Goal: Task Accomplishment & Management: Manage account settings

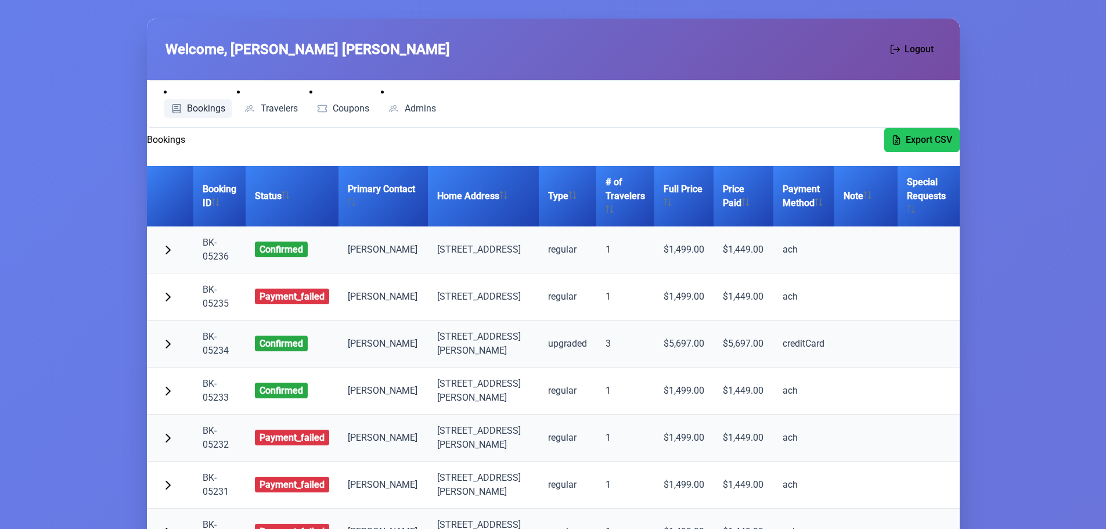
scroll to position [16, 0]
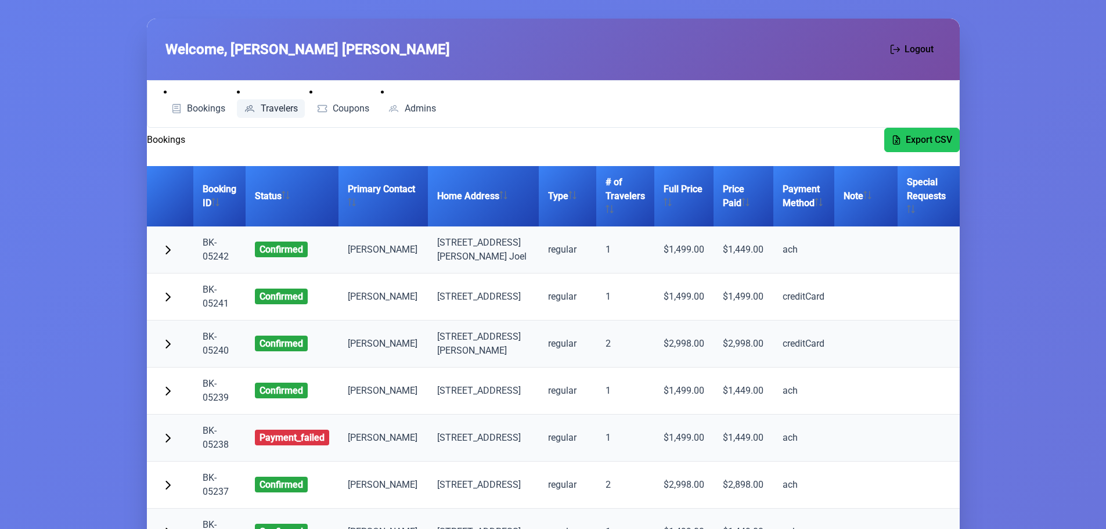
click at [266, 99] on link "Travelers" at bounding box center [271, 108] width 68 height 19
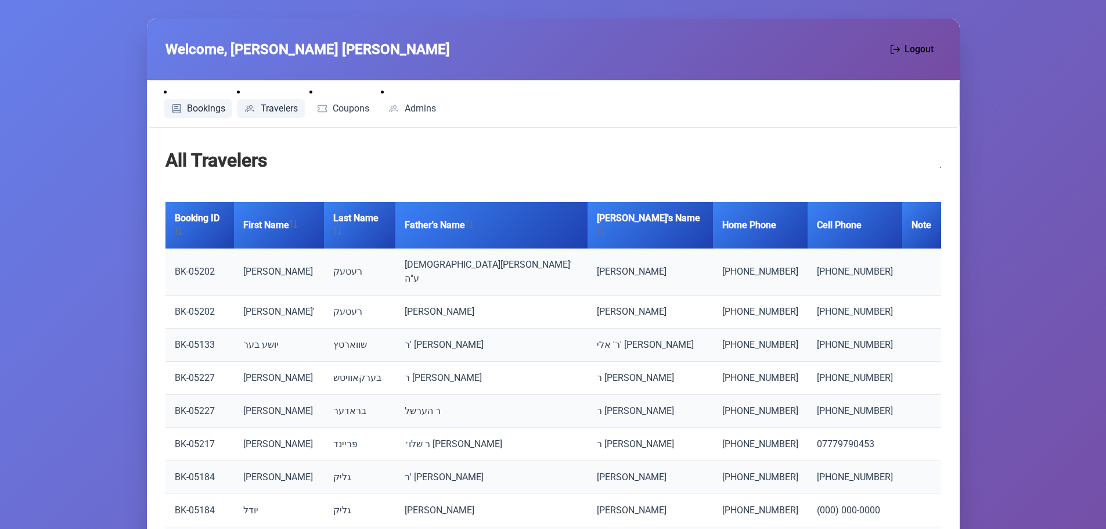
click at [211, 104] on span "Bookings" at bounding box center [206, 108] width 38 height 9
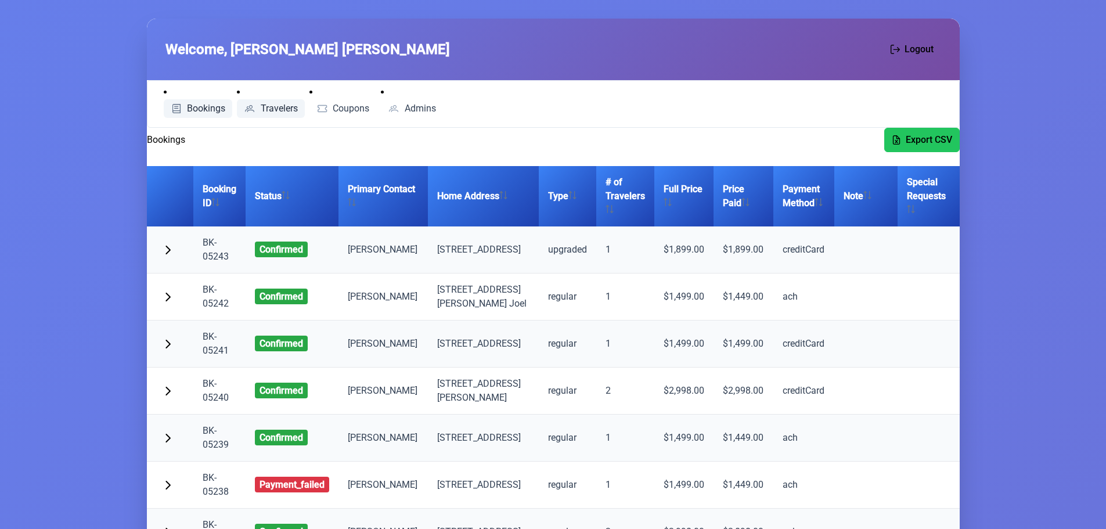
click at [285, 106] on span "Travelers" at bounding box center [279, 108] width 37 height 9
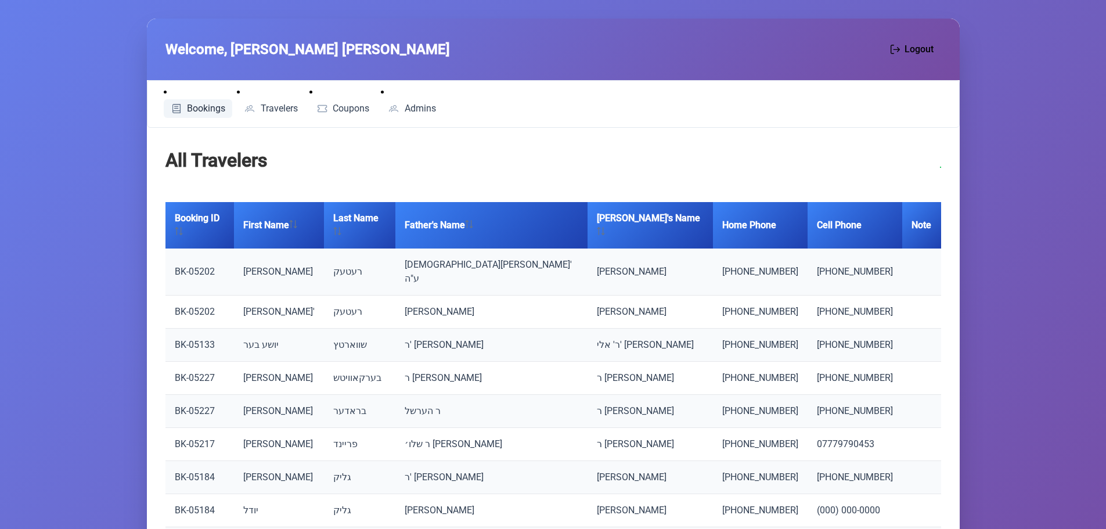
click at [205, 106] on span "Bookings" at bounding box center [206, 108] width 38 height 9
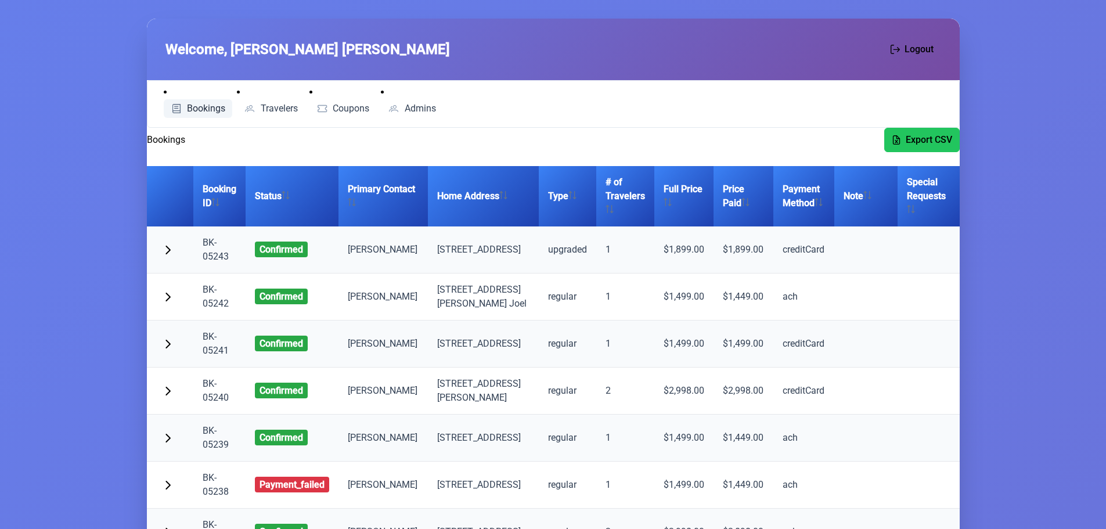
click at [268, 99] on li "Travelers" at bounding box center [271, 101] width 68 height 33
click at [268, 102] on link "Travelers" at bounding box center [271, 108] width 68 height 19
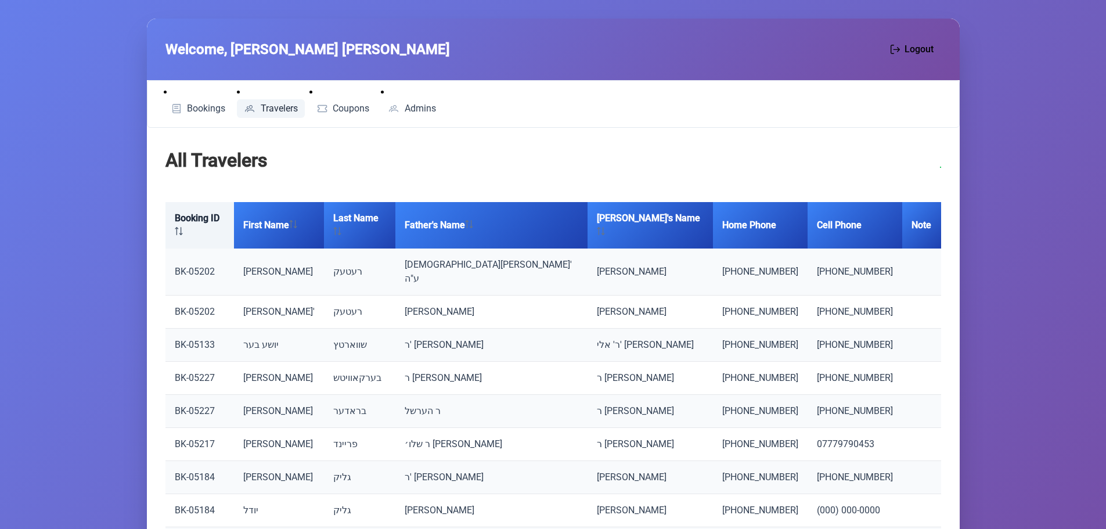
click at [196, 214] on th "Booking ID" at bounding box center [199, 225] width 69 height 46
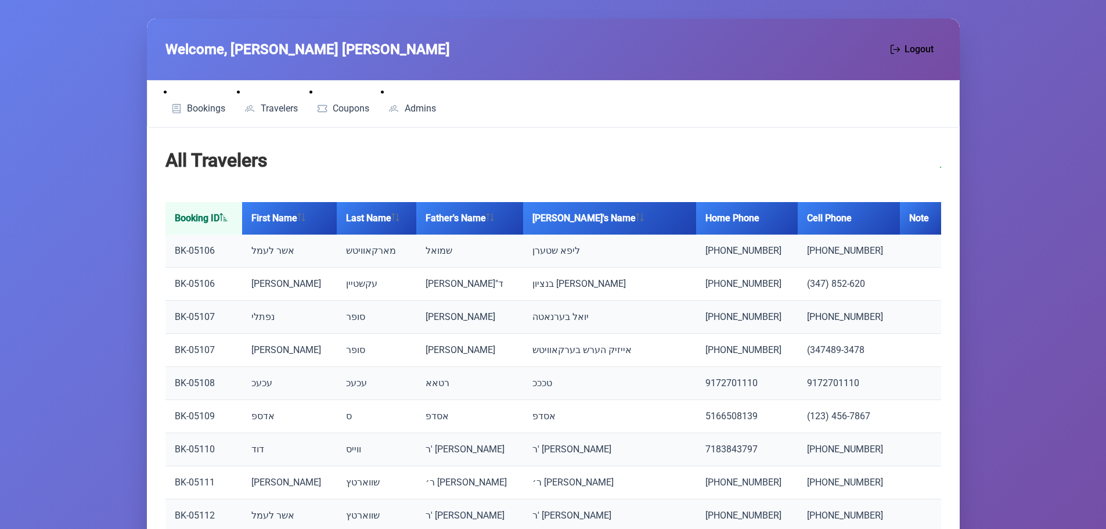
click at [196, 214] on th "Booking ID" at bounding box center [203, 218] width 77 height 33
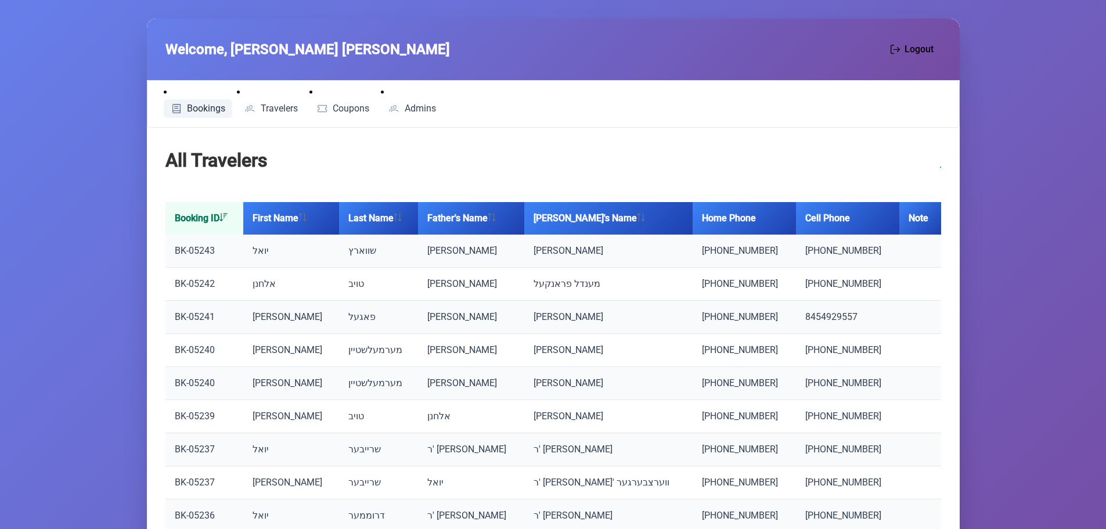
click at [196, 108] on span "Bookings" at bounding box center [206, 108] width 38 height 9
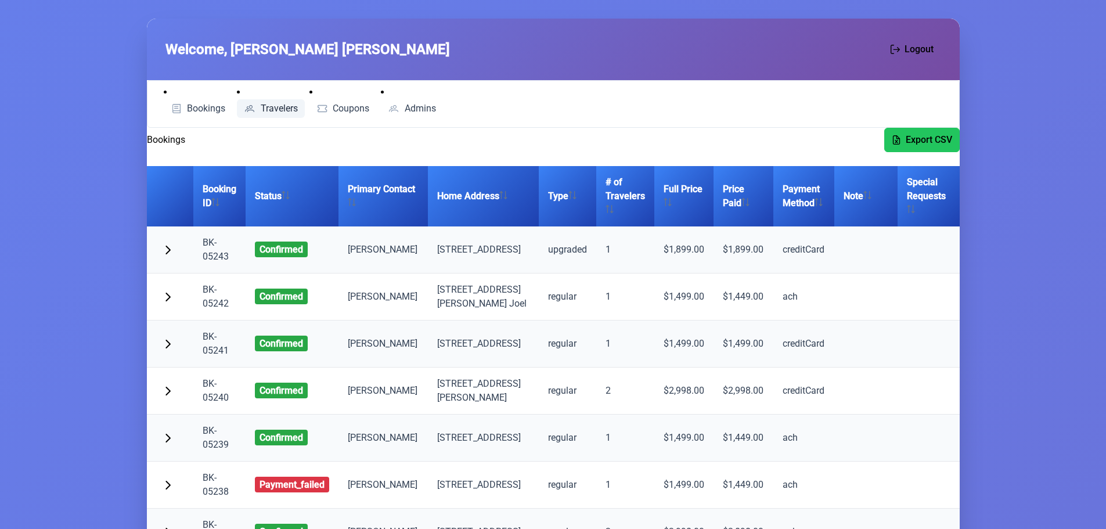
click at [277, 104] on span "Travelers" at bounding box center [279, 108] width 37 height 9
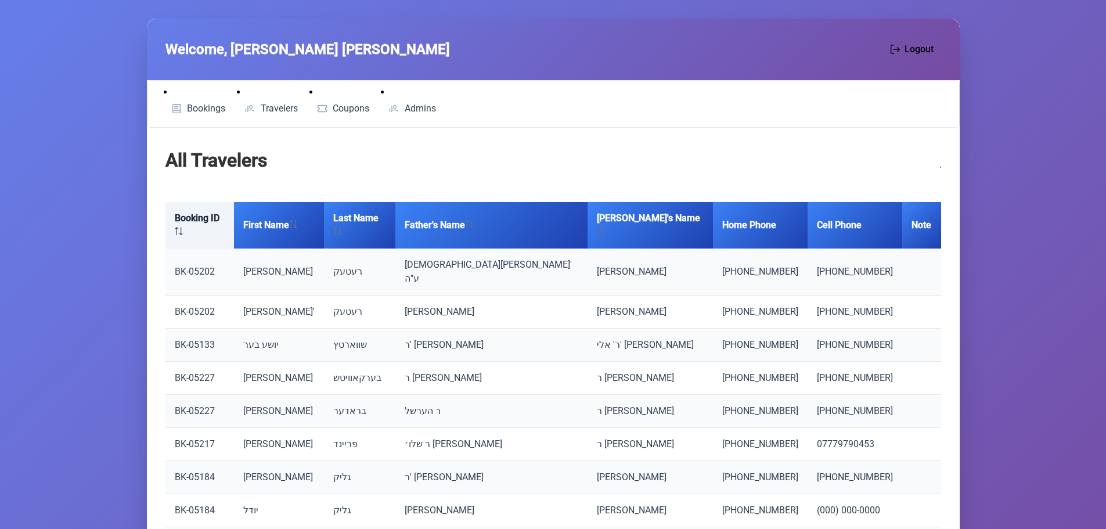
click at [208, 221] on th "Booking ID" at bounding box center [199, 225] width 69 height 46
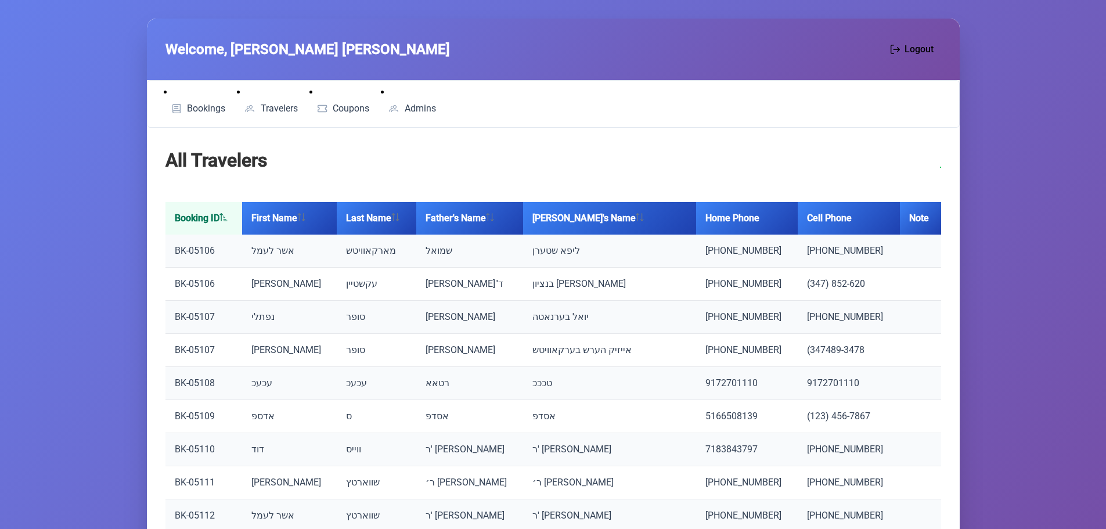
click at [208, 221] on th "Booking ID" at bounding box center [203, 218] width 77 height 33
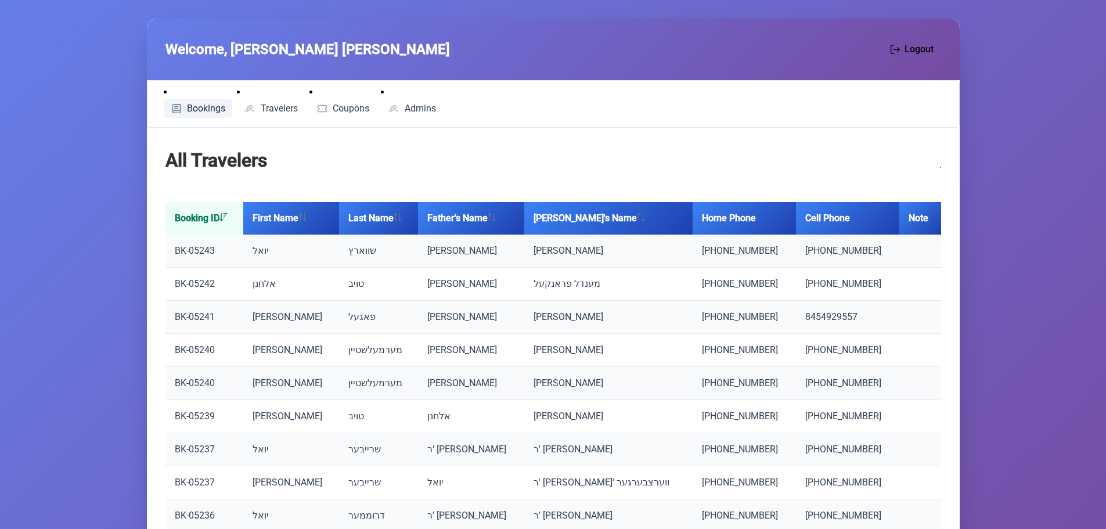
click at [208, 105] on span "Bookings" at bounding box center [206, 108] width 38 height 9
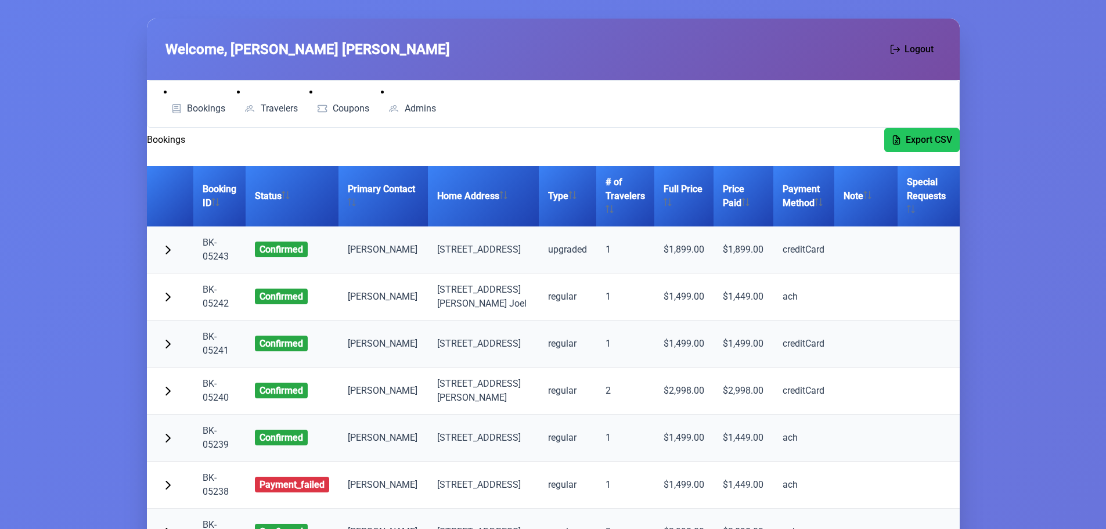
click at [922, 244] on td at bounding box center [928, 249] width 62 height 47
click at [275, 107] on span "Travelers" at bounding box center [279, 108] width 37 height 9
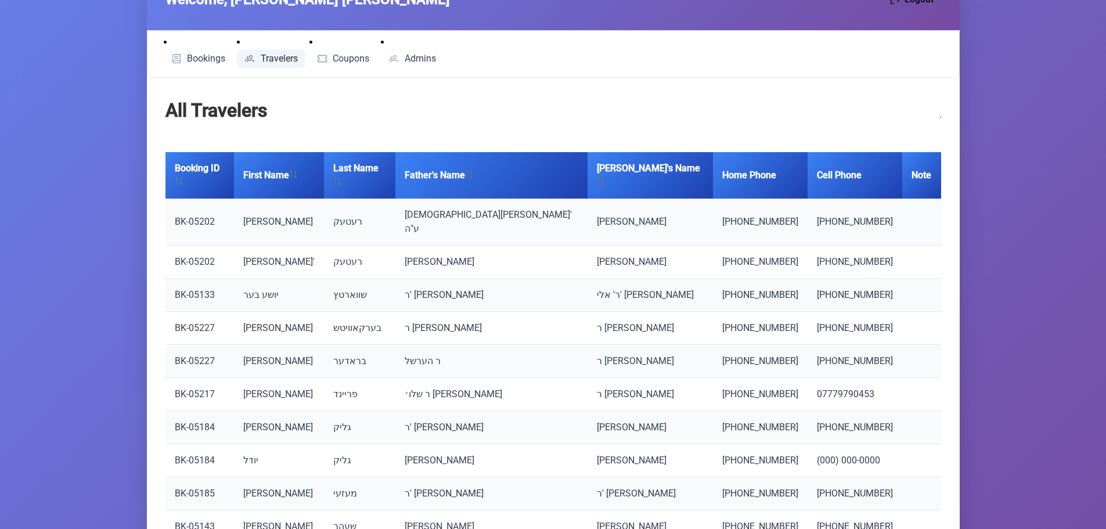
scroll to position [121, 0]
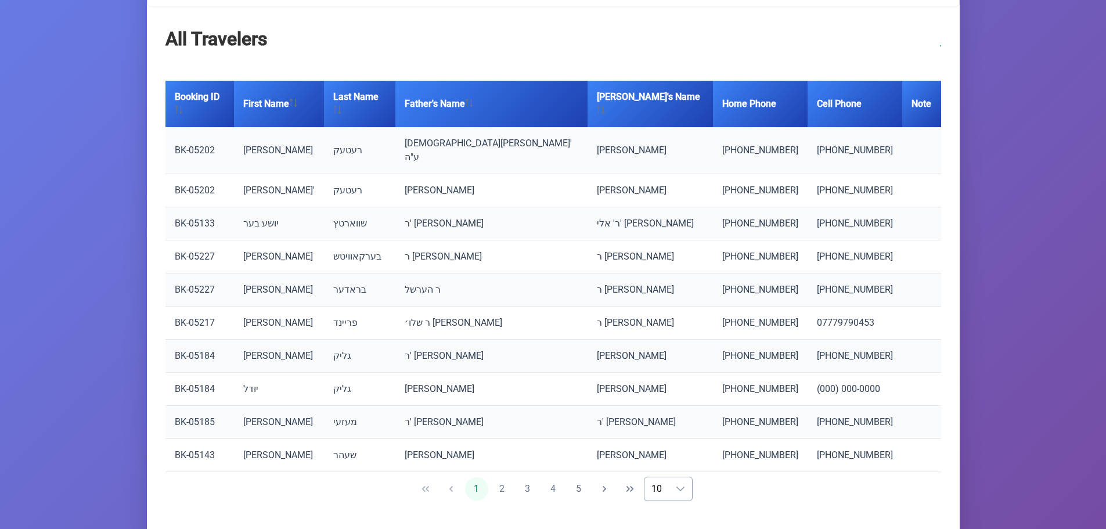
click at [664, 477] on span "10" at bounding box center [656, 488] width 24 height 23
click at [675, 450] on span "50" at bounding box center [680, 455] width 10 height 11
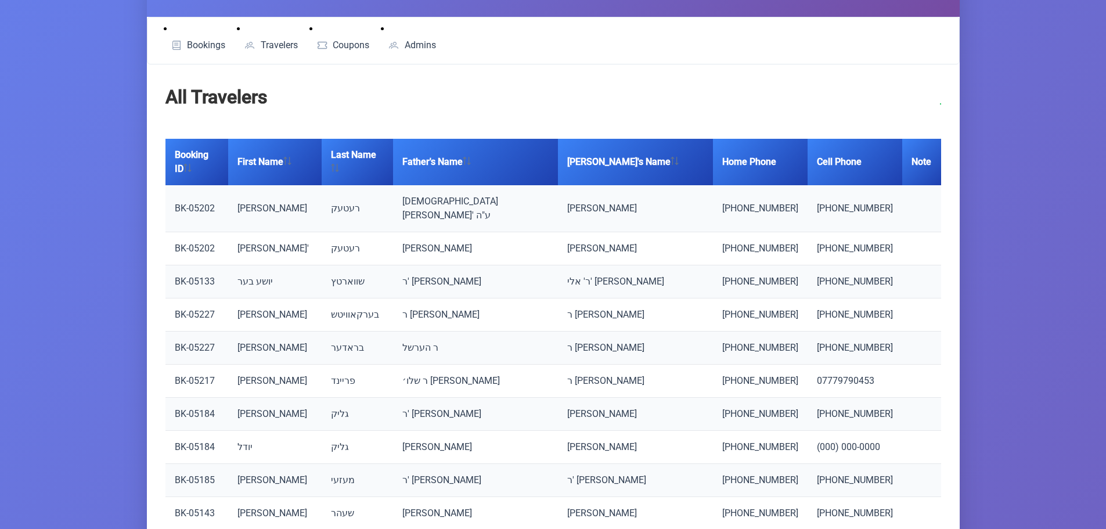
scroll to position [0, 0]
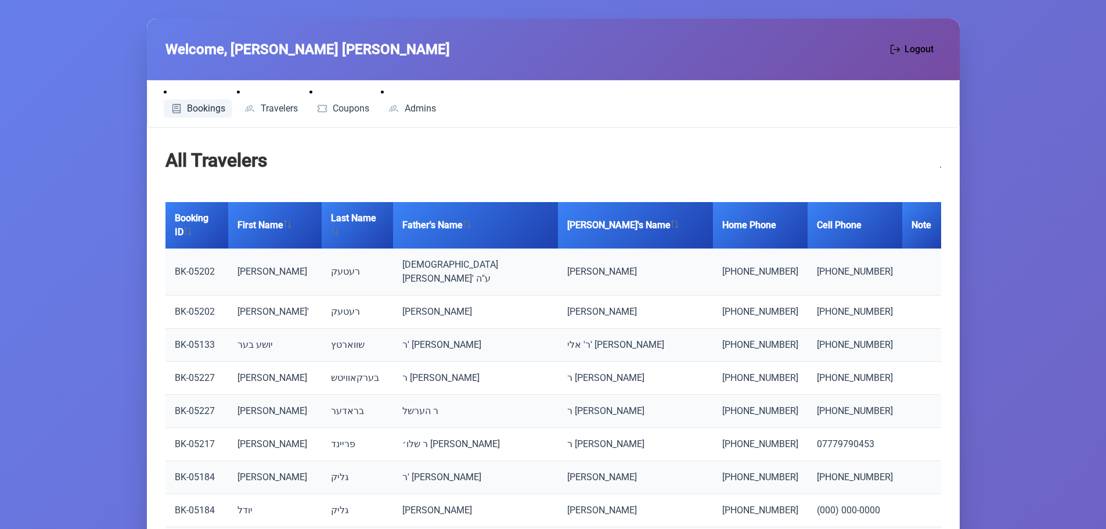
click at [195, 100] on link "Bookings" at bounding box center [198, 108] width 69 height 19
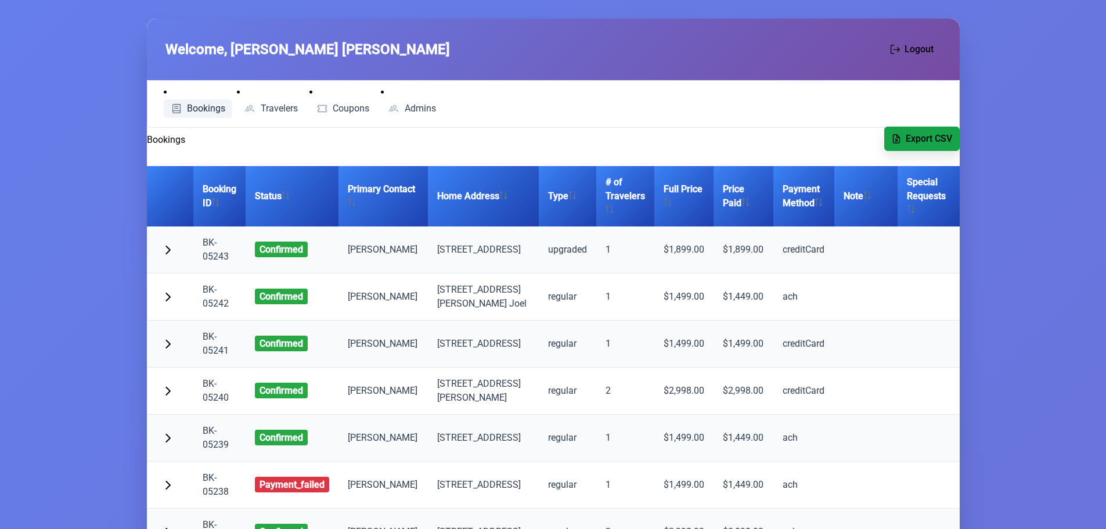
click at [904, 133] on button "Export CSV" at bounding box center [921, 139] width 75 height 24
click at [164, 248] on span "button" at bounding box center [167, 248] width 9 height 9
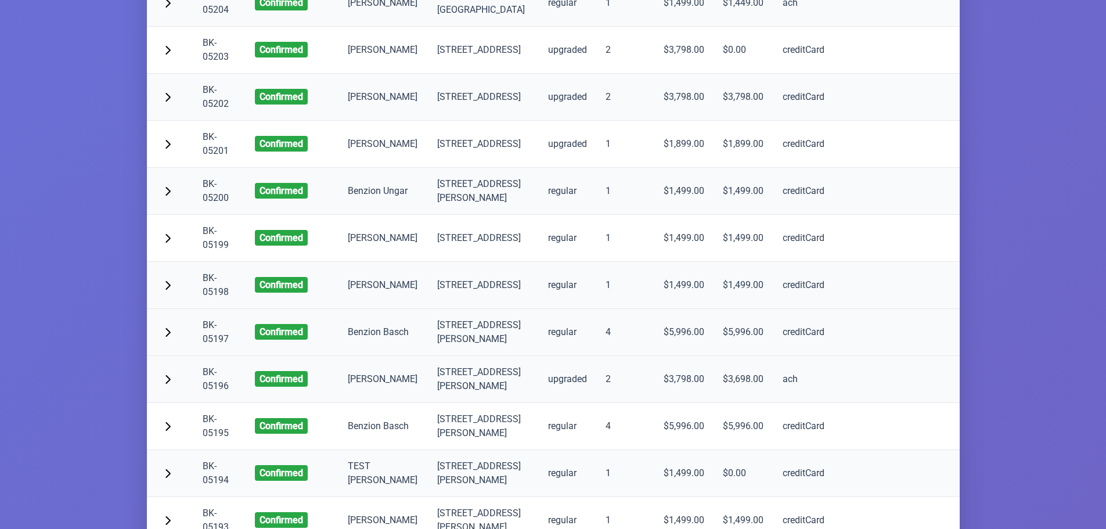
scroll to position [2786, 0]
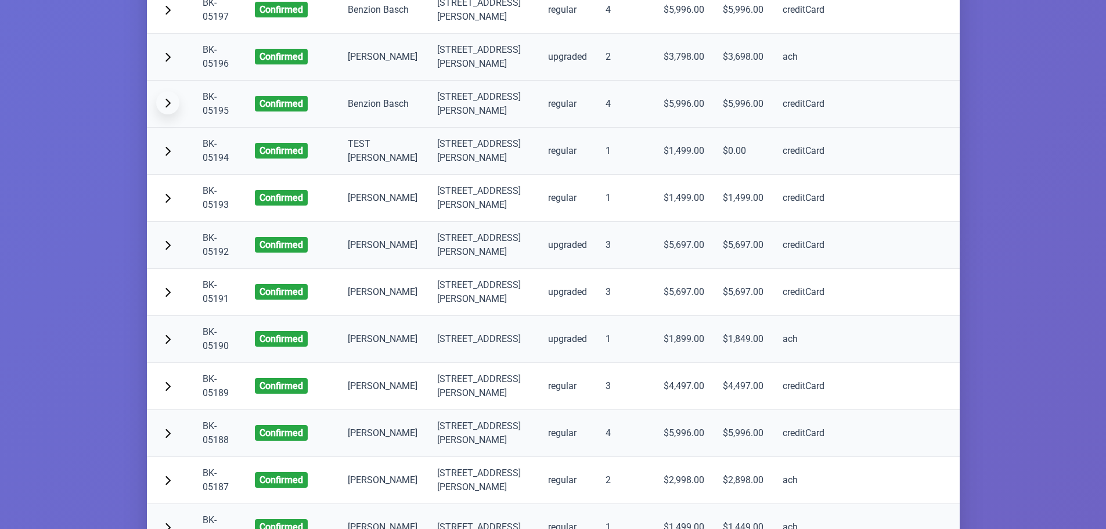
click at [169, 107] on span "button" at bounding box center [167, 102] width 9 height 9
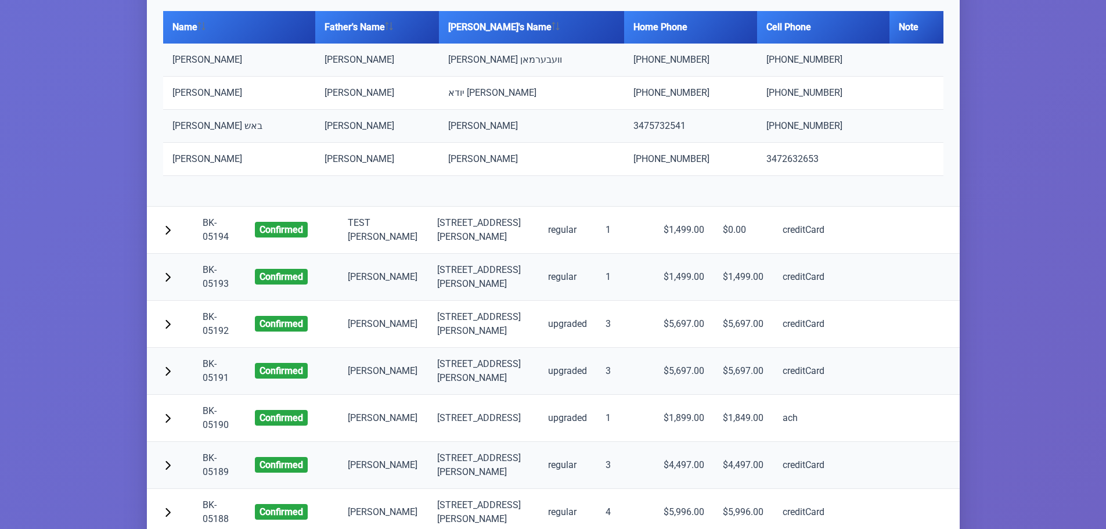
scroll to position [2960, 0]
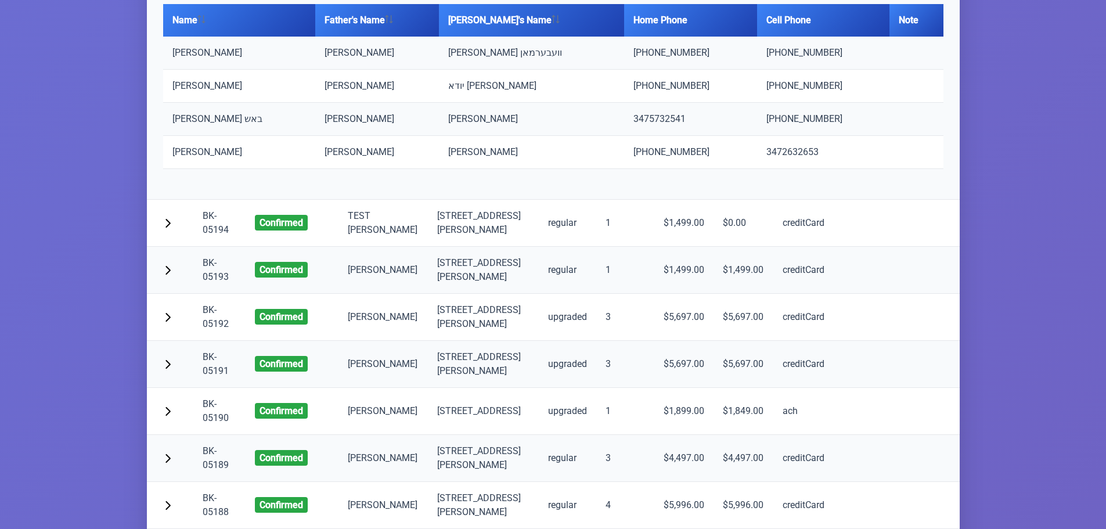
click at [348, 70] on td "דוד צבי ארי" at bounding box center [377, 53] width 124 height 33
click at [315, 70] on td "דוד צבי ארי" at bounding box center [377, 53] width 124 height 33
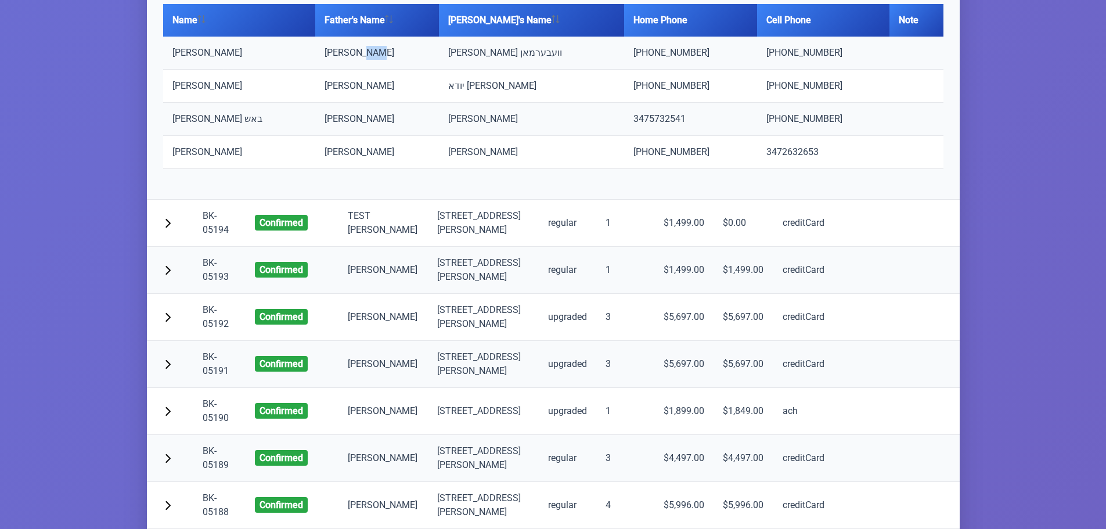
click at [315, 70] on td "דוד צבי ארי" at bounding box center [377, 53] width 124 height 33
drag, startPoint x: 313, startPoint y: 196, endPoint x: 492, endPoint y: 200, distance: 178.8
click at [345, 70] on td "דוד צבי ארי" at bounding box center [377, 53] width 124 height 33
click at [492, 70] on td "משה וועבערמאן" at bounding box center [532, 53] width 186 height 33
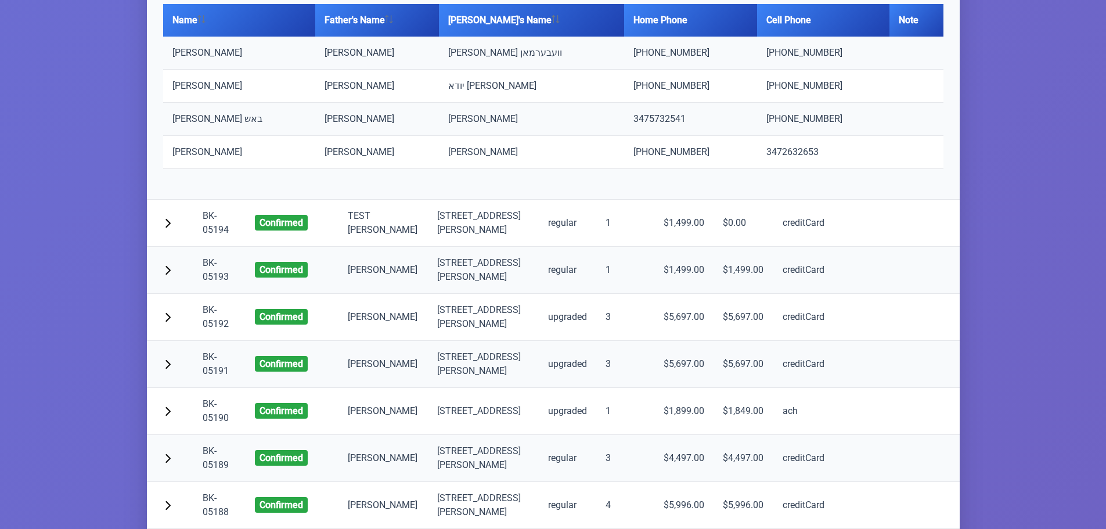
click at [485, 70] on td "משה וועבערמאן" at bounding box center [532, 53] width 186 height 33
click at [489, 70] on td "משה וועבערמאן" at bounding box center [532, 53] width 186 height 33
click at [500, 70] on td "משה וועבערמאן" at bounding box center [532, 53] width 186 height 33
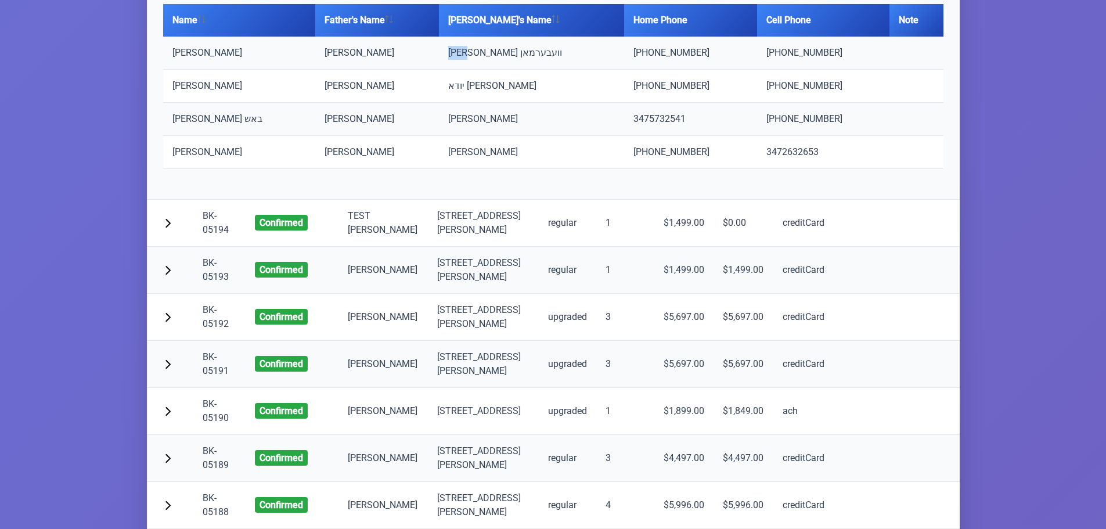
click at [500, 70] on td "משה וועבערמאן" at bounding box center [532, 53] width 186 height 33
click at [651, 70] on td "(917) 696-7710" at bounding box center [690, 53] width 132 height 33
click at [773, 70] on td "(917) 696-7710" at bounding box center [823, 53] width 132 height 33
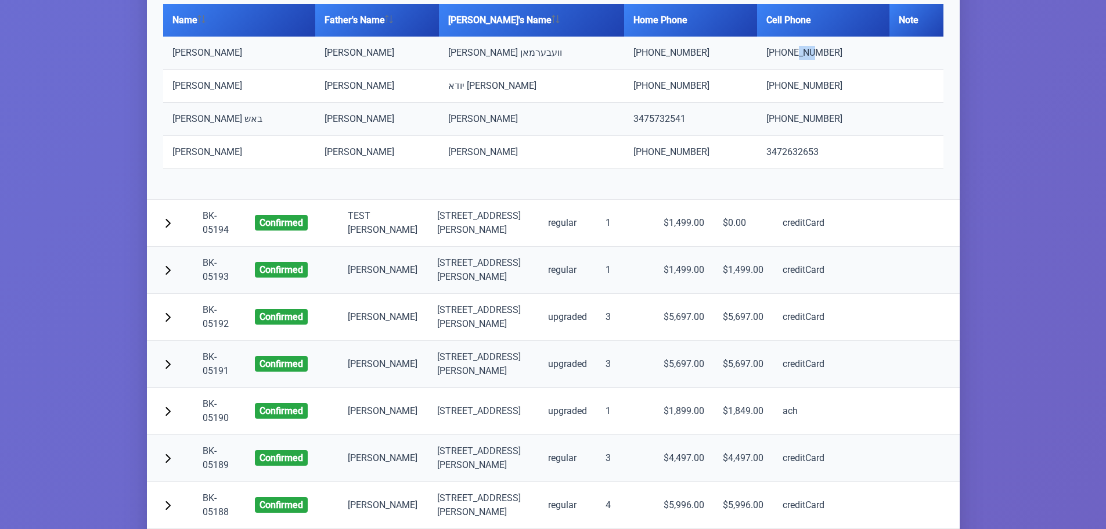
click at [773, 70] on td "(917) 696-7710" at bounding box center [823, 53] width 132 height 33
drag, startPoint x: 174, startPoint y: 191, endPoint x: 244, endPoint y: 190, distance: 70.2
click at [244, 70] on td "שלמה יוסף באש" at bounding box center [239, 53] width 152 height 33
copy td "שלמה יוסף באש"
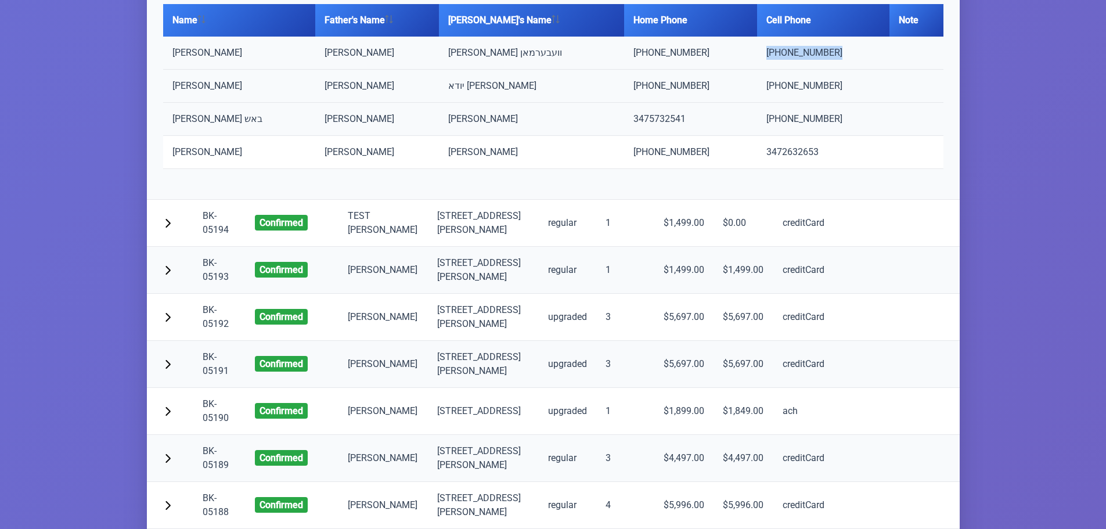
click at [192, 103] on td "בן ציון באש" at bounding box center [239, 86] width 152 height 33
copy td "בן ציון באש"
click at [209, 136] on td "נחום יואל באש" at bounding box center [239, 119] width 152 height 33
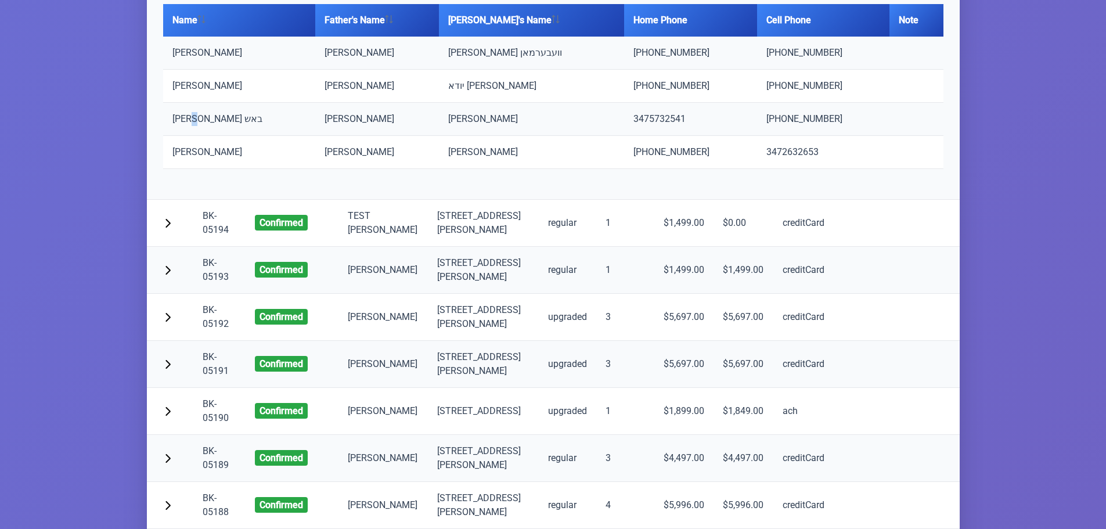
click at [208, 136] on td "נחום יואל באש" at bounding box center [239, 119] width 152 height 33
copy td "נחום יואל באש"
click at [193, 169] on td "יעקב באש" at bounding box center [239, 152] width 152 height 33
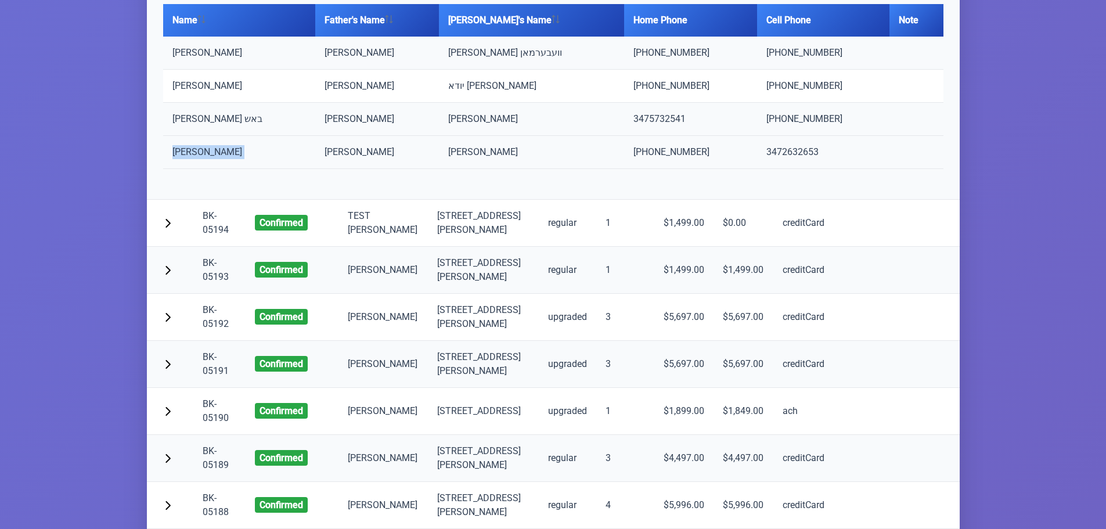
click at [193, 169] on td "יעקב באש" at bounding box center [239, 152] width 152 height 33
copy td "יעקב באש"
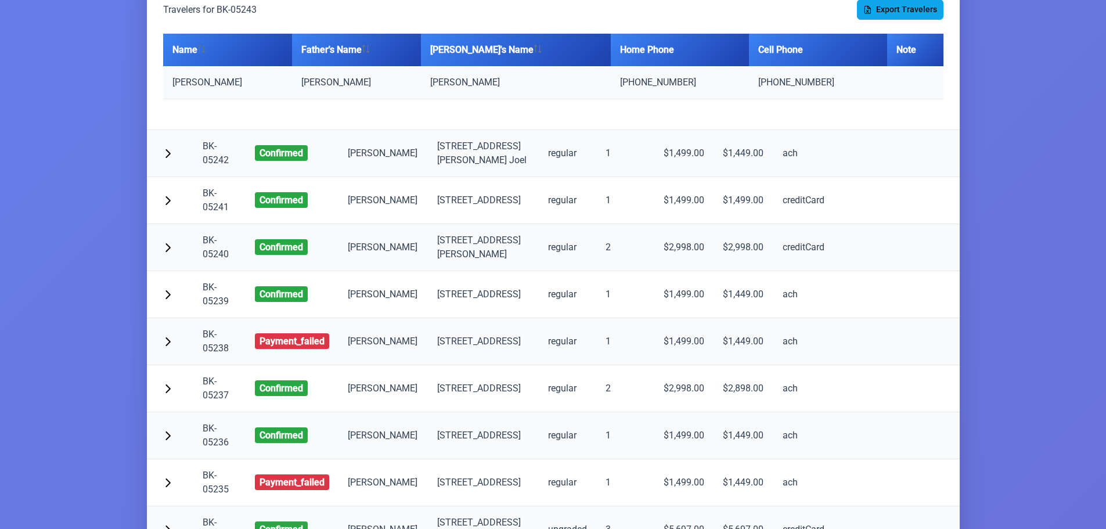
scroll to position [0, 0]
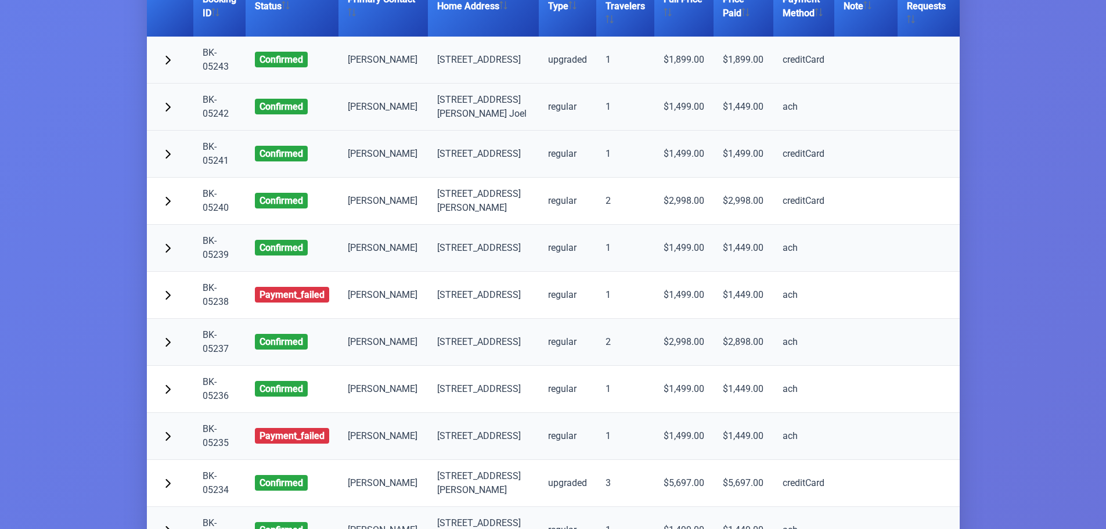
scroll to position [406, 0]
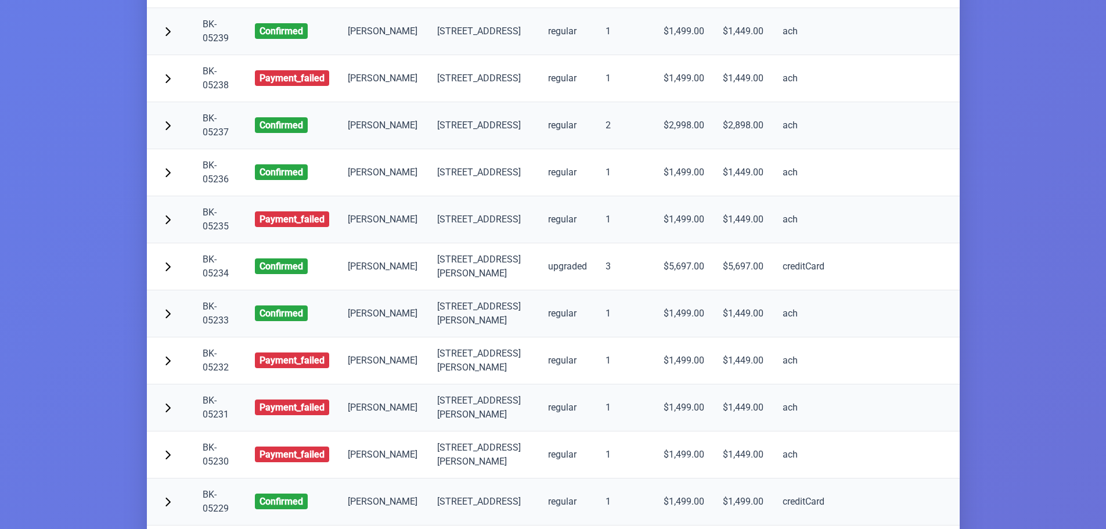
click at [305, 227] on span "payment_failed" at bounding box center [292, 219] width 74 height 16
click at [391, 243] on td "[PERSON_NAME]" at bounding box center [382, 219] width 89 height 47
click at [390, 243] on td "[PERSON_NAME]" at bounding box center [382, 219] width 89 height 47
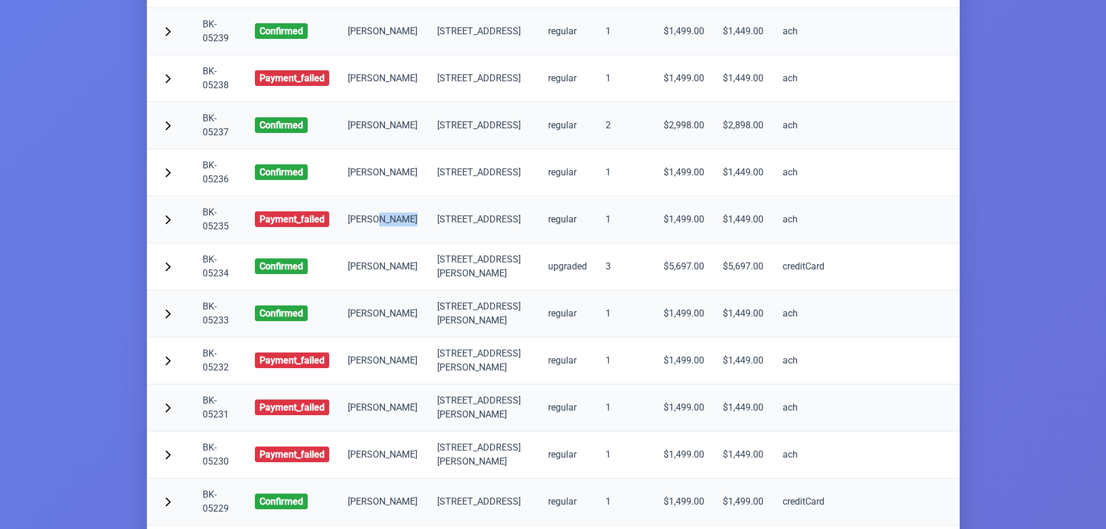
click at [390, 243] on td "[PERSON_NAME]" at bounding box center [382, 219] width 89 height 47
click at [391, 243] on td "[PERSON_NAME]" at bounding box center [382, 219] width 89 height 47
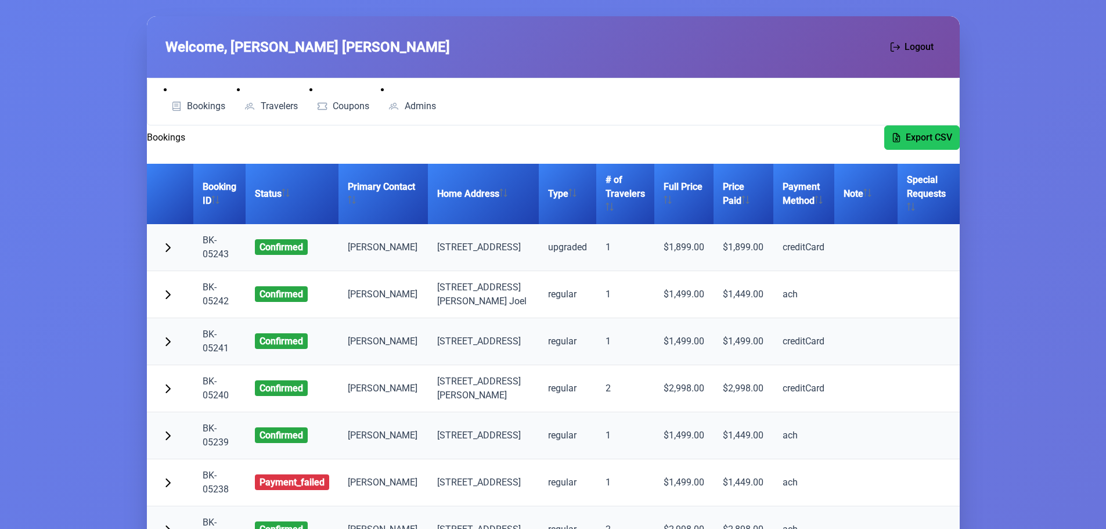
scroll to position [0, 0]
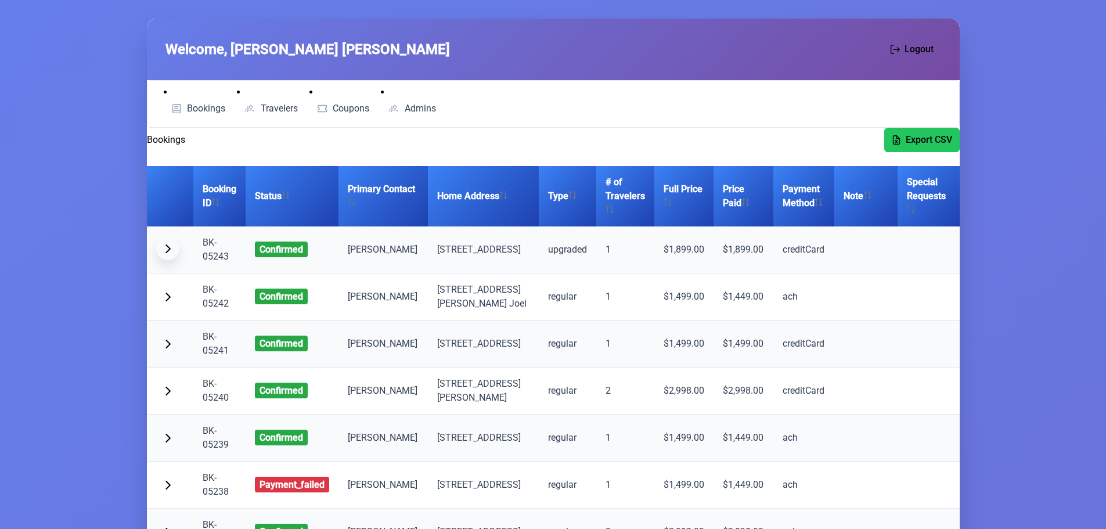
click at [167, 249] on span "button" at bounding box center [167, 248] width 9 height 9
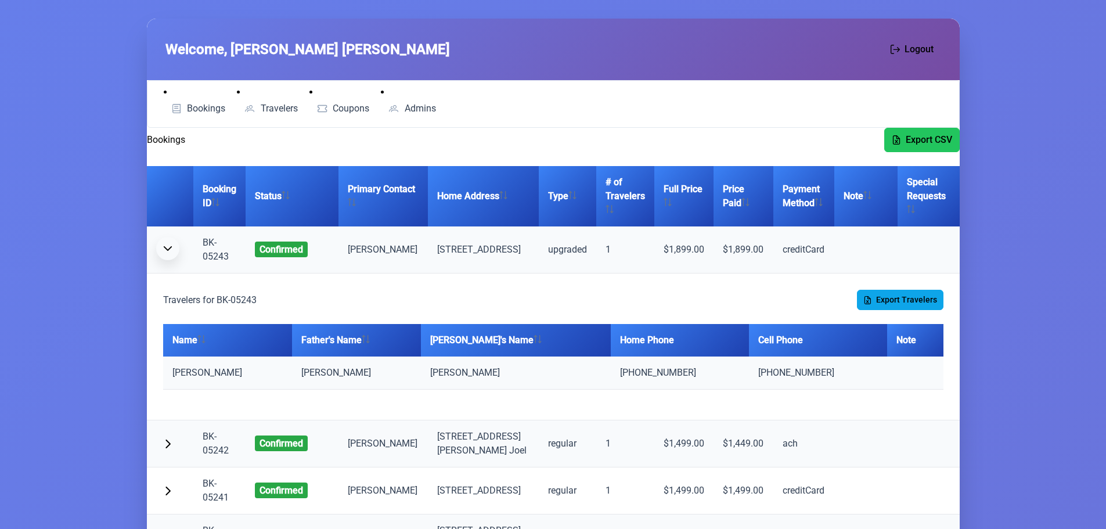
click at [167, 249] on span "button" at bounding box center [167, 248] width 9 height 9
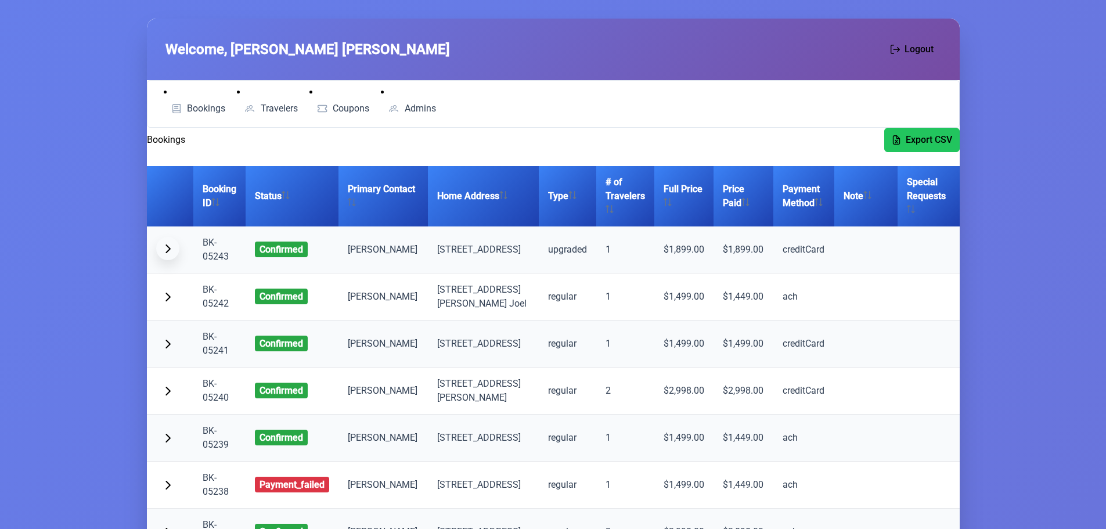
click at [167, 249] on span "button" at bounding box center [167, 248] width 9 height 9
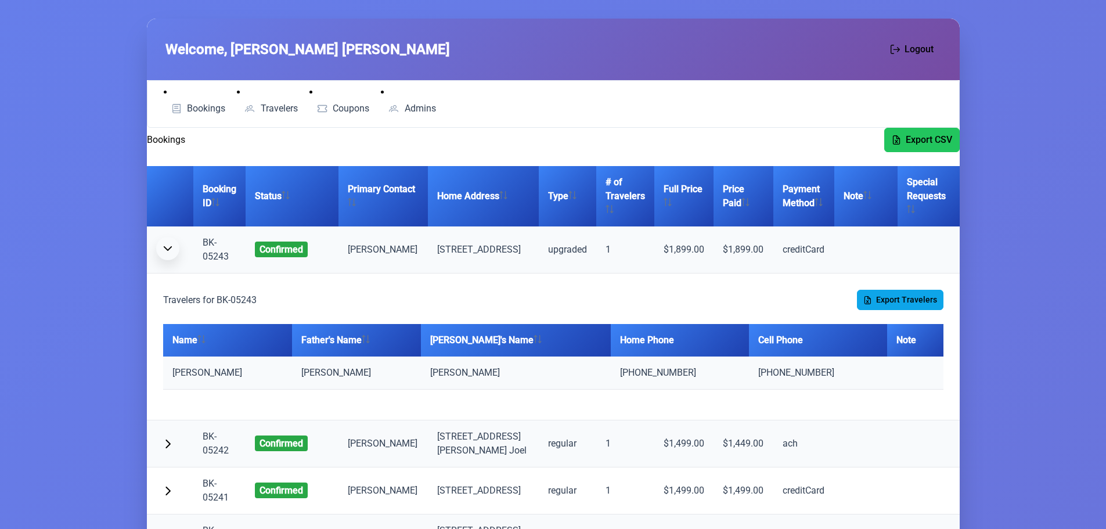
click at [167, 249] on span "button" at bounding box center [167, 248] width 9 height 9
